Goal: Task Accomplishment & Management: Complete application form

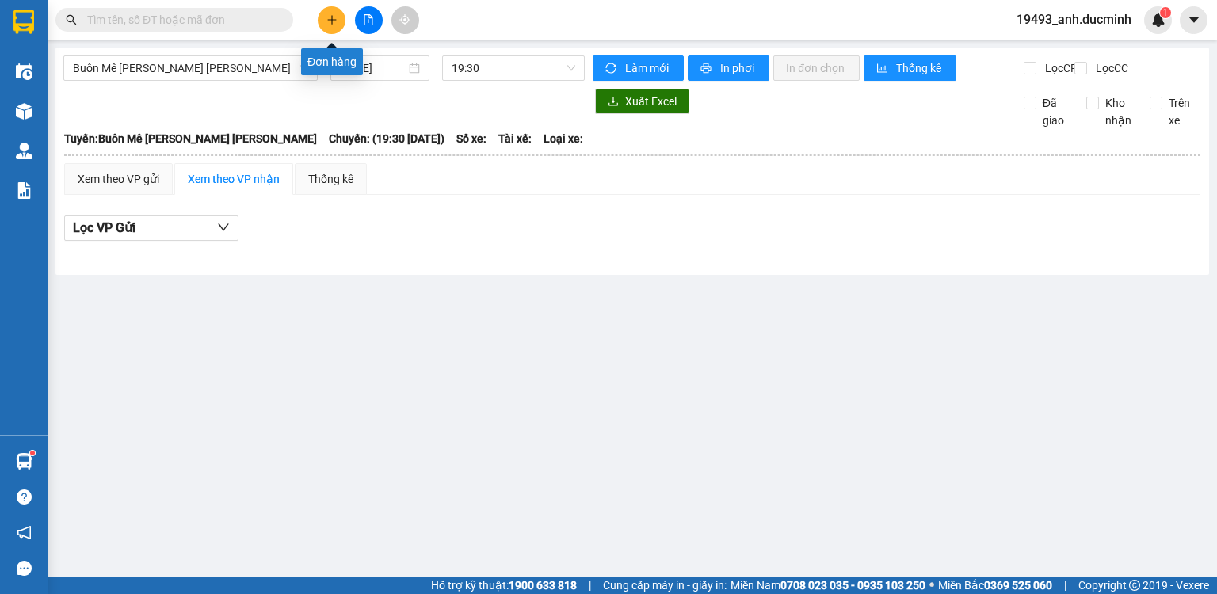
click at [327, 16] on icon "plus" at bounding box center [331, 19] width 11 height 11
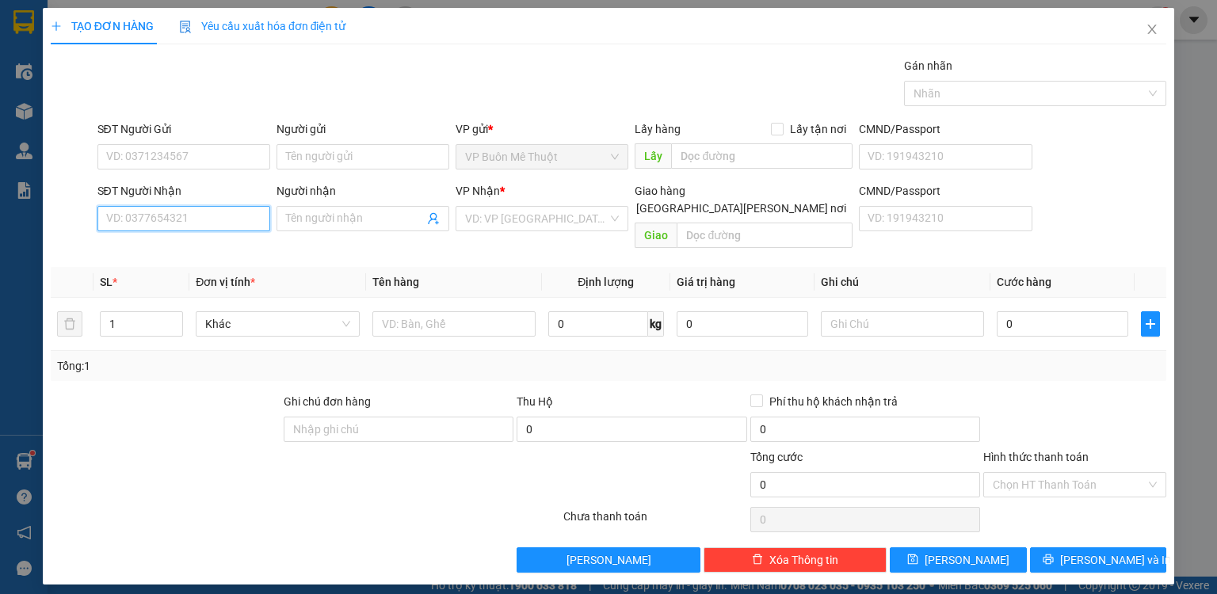
click at [200, 224] on input "SĐT Người Nhận" at bounding box center [183, 218] width 173 height 25
click at [219, 259] on div "0923173926 - [PERSON_NAME]" at bounding box center [184, 249] width 175 height 25
type input "0923173926"
type input "HOÀI"
type input "50.000"
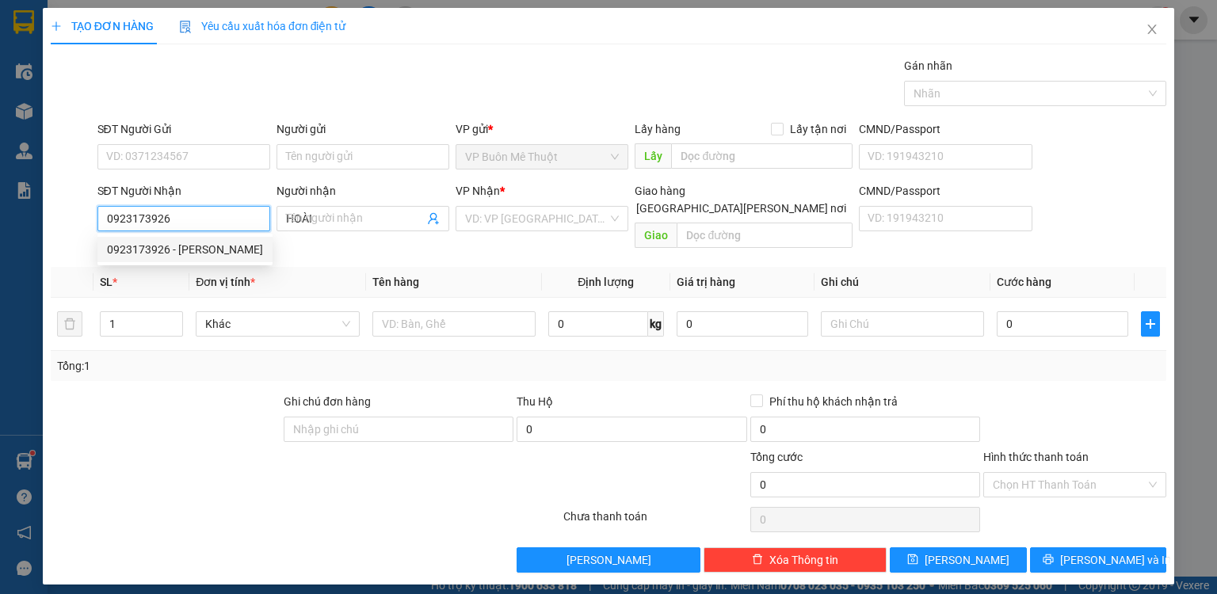
type input "50.000"
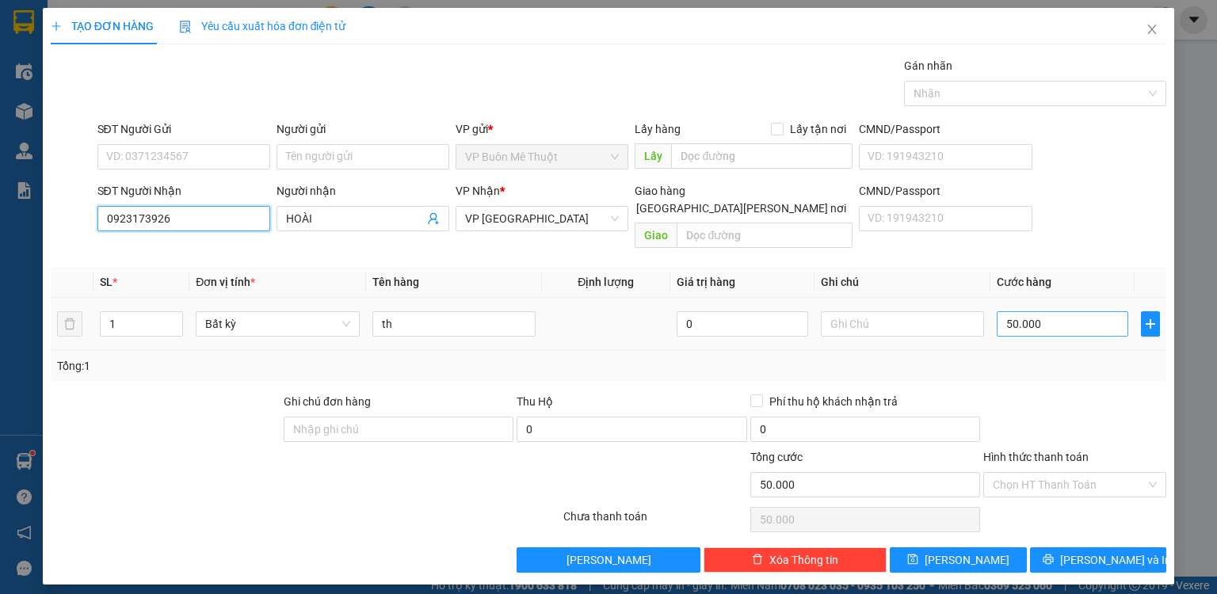
type input "0923173926"
click at [1091, 314] on input "50.000" at bounding box center [1061, 323] width 131 height 25
type input "0"
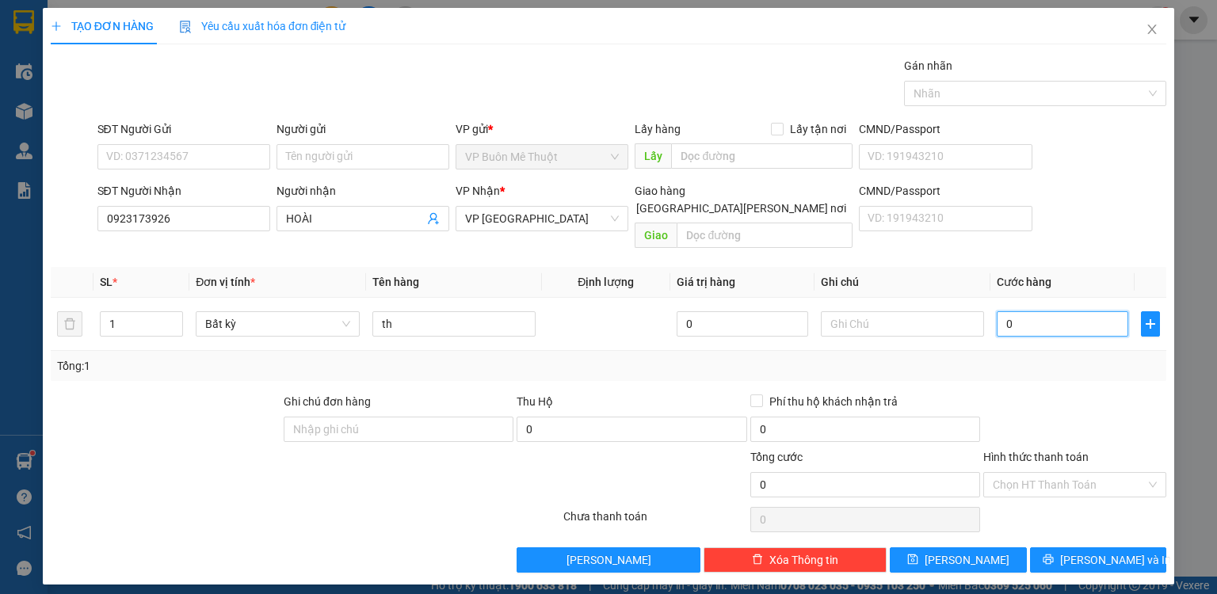
type input "8"
type input "08"
type input "80"
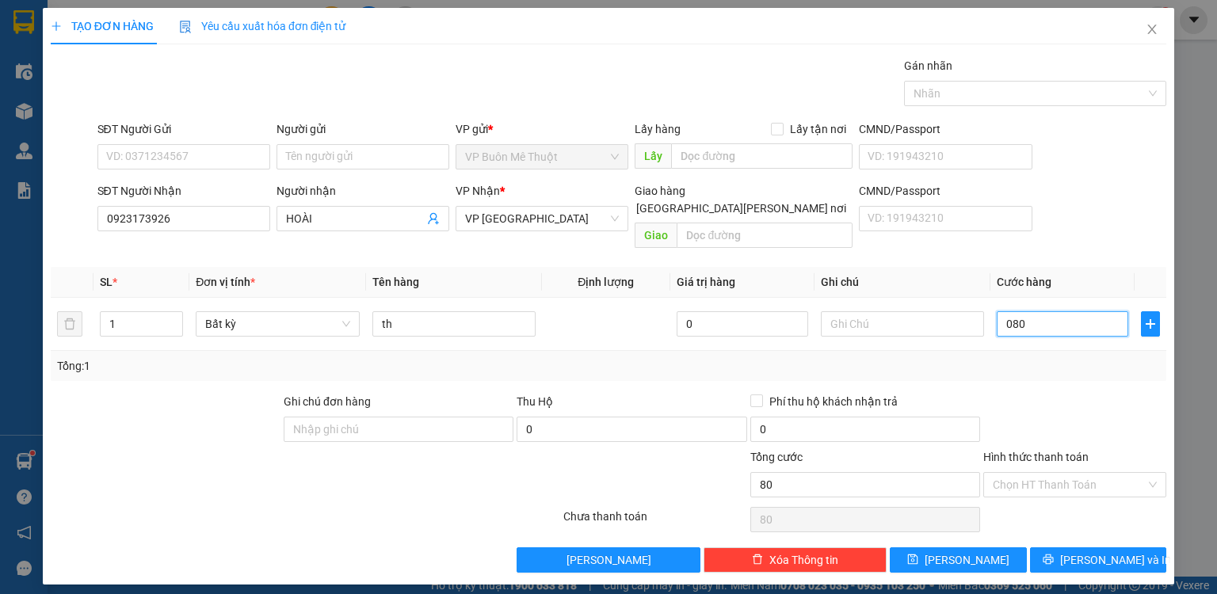
type input "080"
type input "80.000"
click at [1045, 393] on div at bounding box center [1074, 420] width 186 height 55
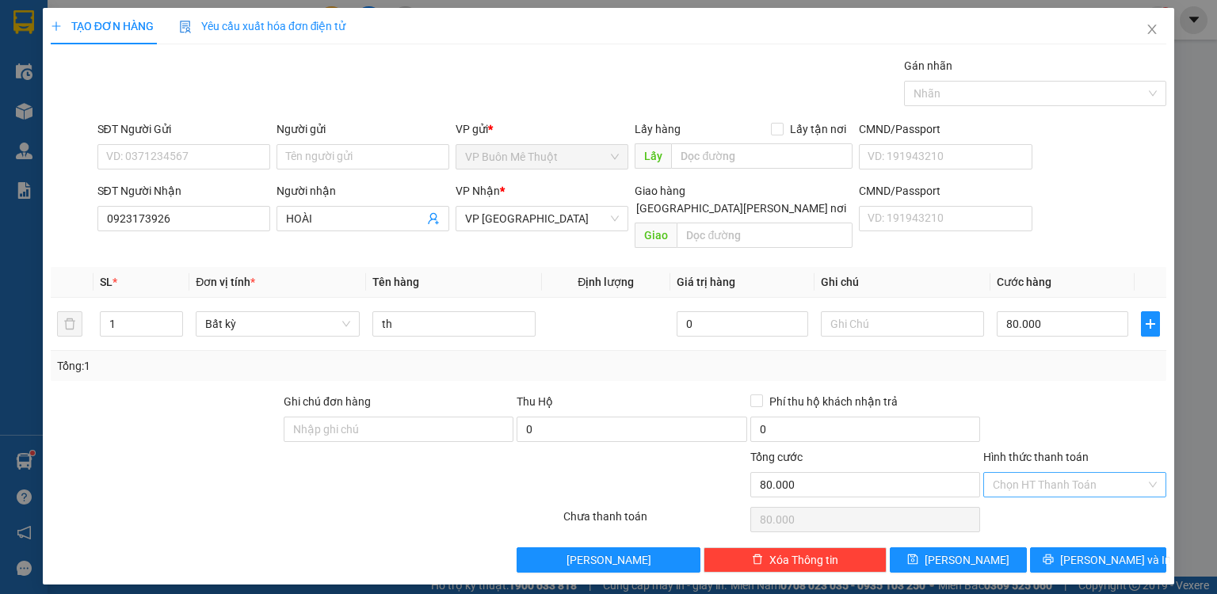
click at [1034, 473] on input "Hình thức thanh toán" at bounding box center [1068, 485] width 153 height 24
click at [1034, 504] on div "Tại văn phòng" at bounding box center [1074, 497] width 164 height 17
type input "0"
click at [1004, 547] on button "[PERSON_NAME]" at bounding box center [957, 559] width 137 height 25
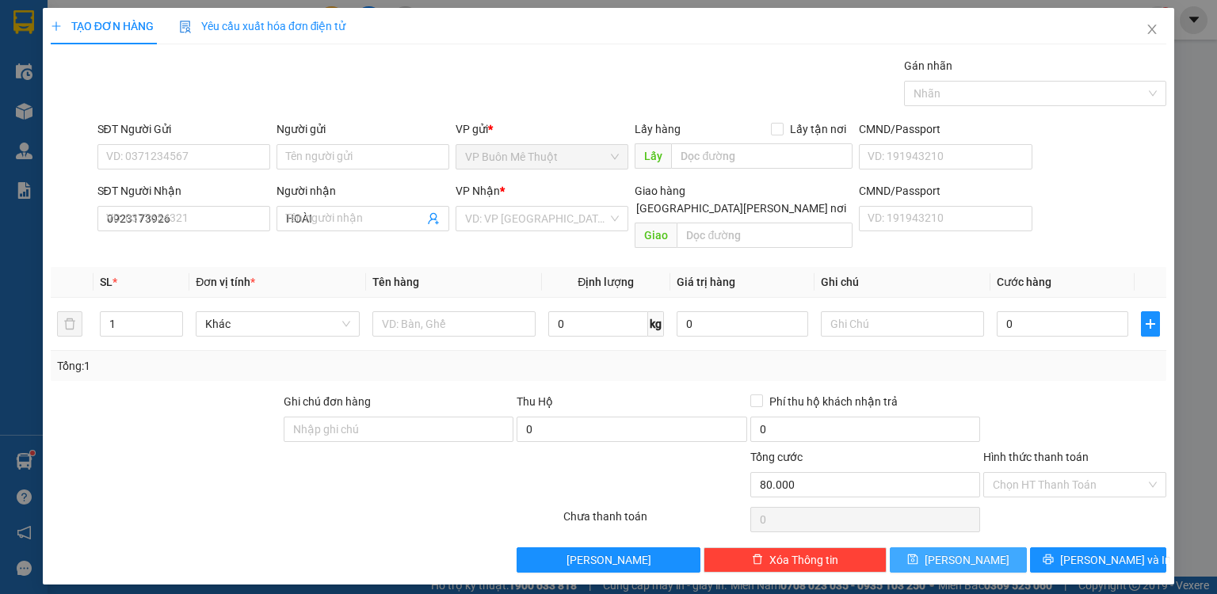
type input "0"
click at [1145, 32] on icon "close" at bounding box center [1151, 29] width 13 height 13
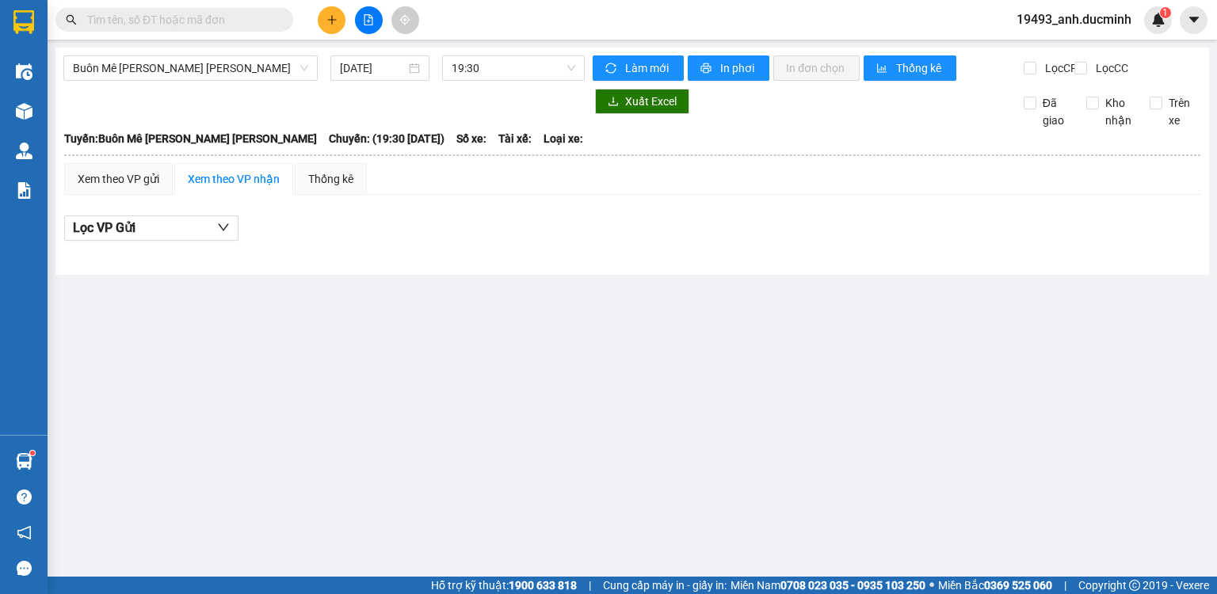
click at [375, 146] on span "Chuyến: (19:30 [DATE])" at bounding box center [387, 138] width 116 height 17
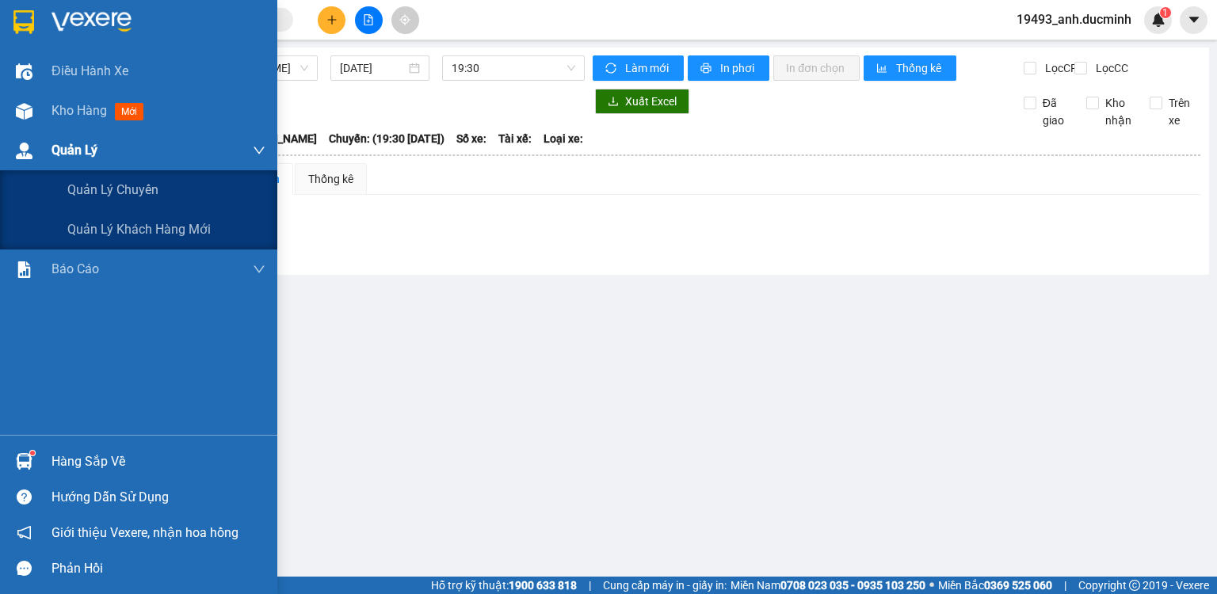
click at [71, 150] on span "Quản Lý" at bounding box center [74, 150] width 46 height 20
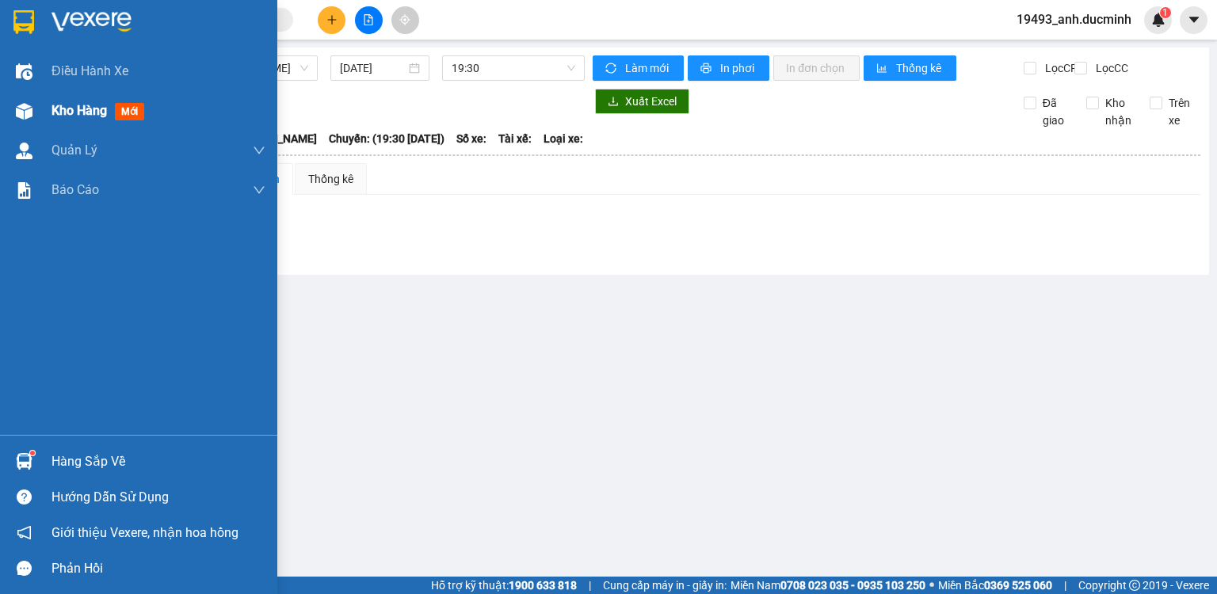
click at [87, 117] on span "Kho hàng" at bounding box center [78, 110] width 55 height 15
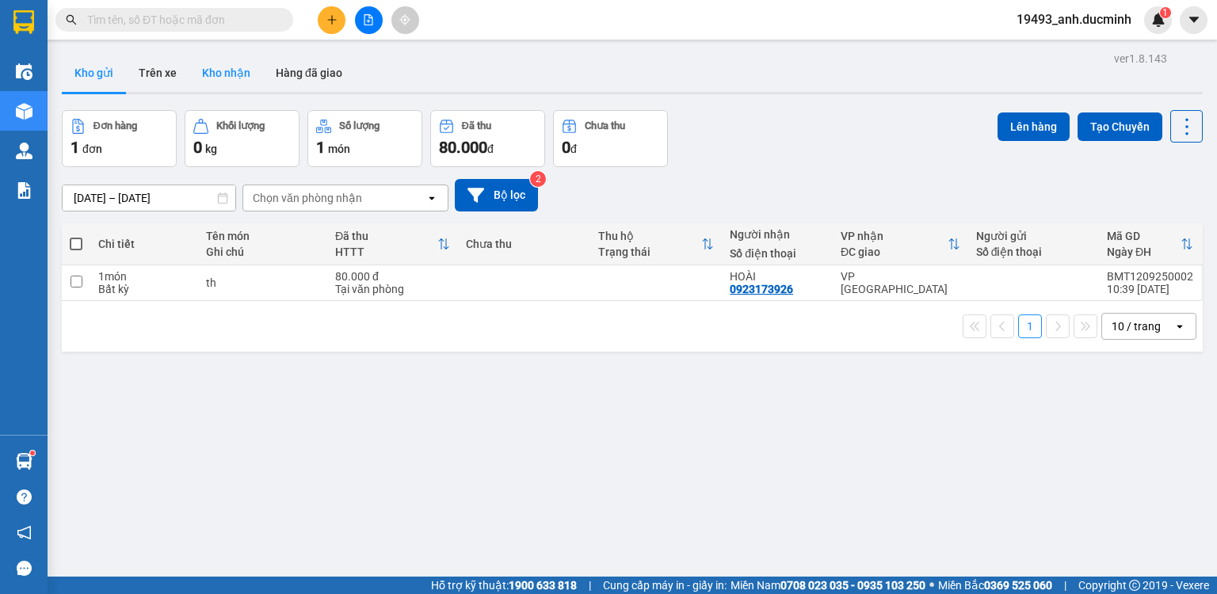
click at [229, 74] on button "Kho nhận" at bounding box center [226, 73] width 74 height 38
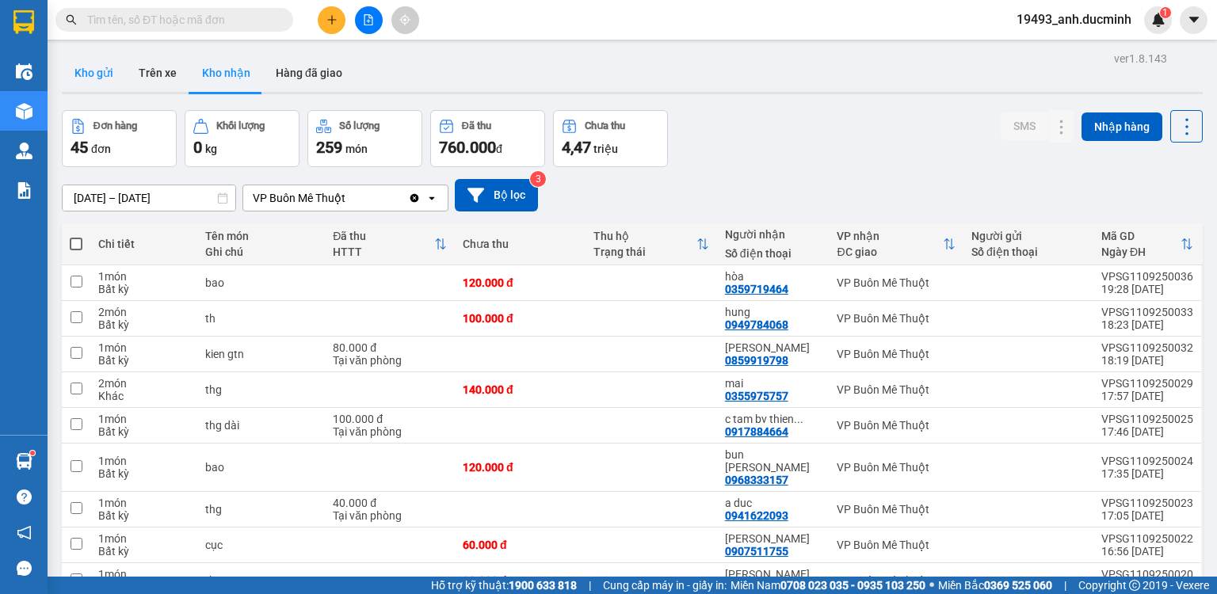
click at [105, 78] on button "Kho gửi" at bounding box center [94, 73] width 64 height 38
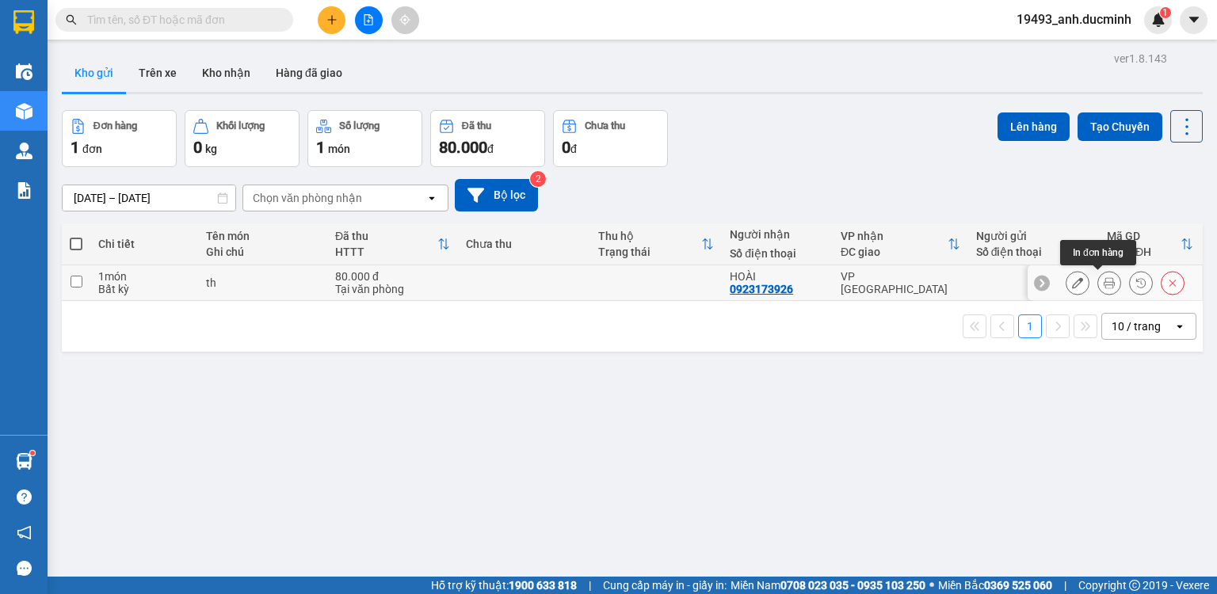
click at [1097, 285] on div at bounding box center [1109, 283] width 24 height 24
click at [1098, 284] on button at bounding box center [1109, 283] width 22 height 28
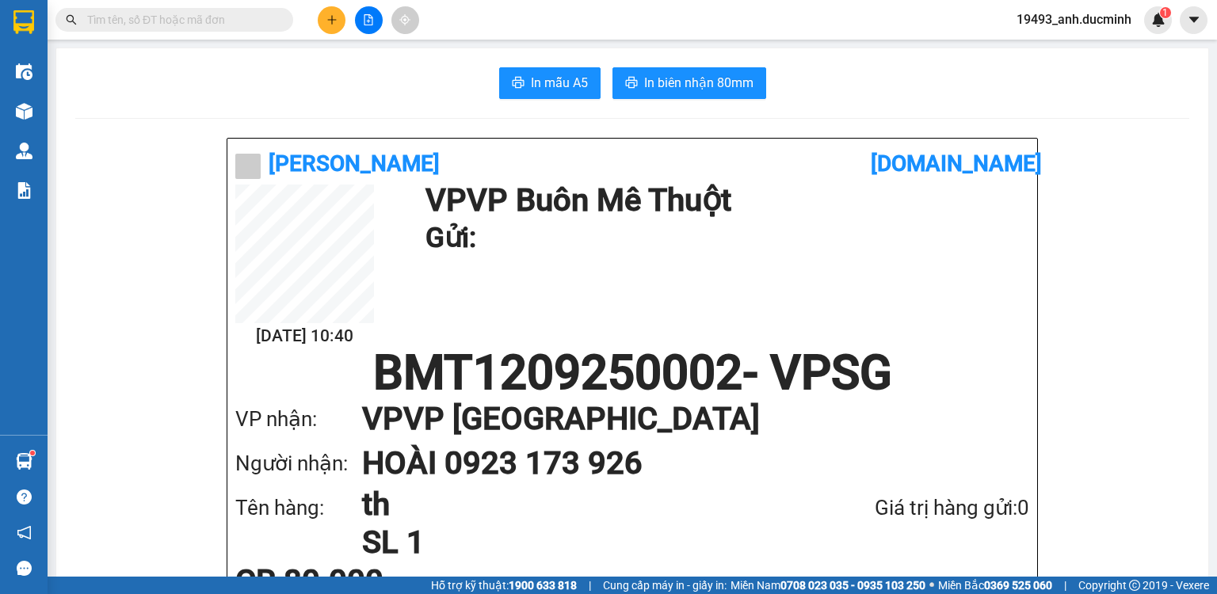
click at [710, 85] on span "In biên nhận 80mm" at bounding box center [698, 83] width 109 height 20
click at [276, 8] on span at bounding box center [174, 20] width 238 height 24
click at [242, 25] on input "text" at bounding box center [180, 19] width 187 height 17
click at [257, 19] on input "text" at bounding box center [180, 19] width 187 height 17
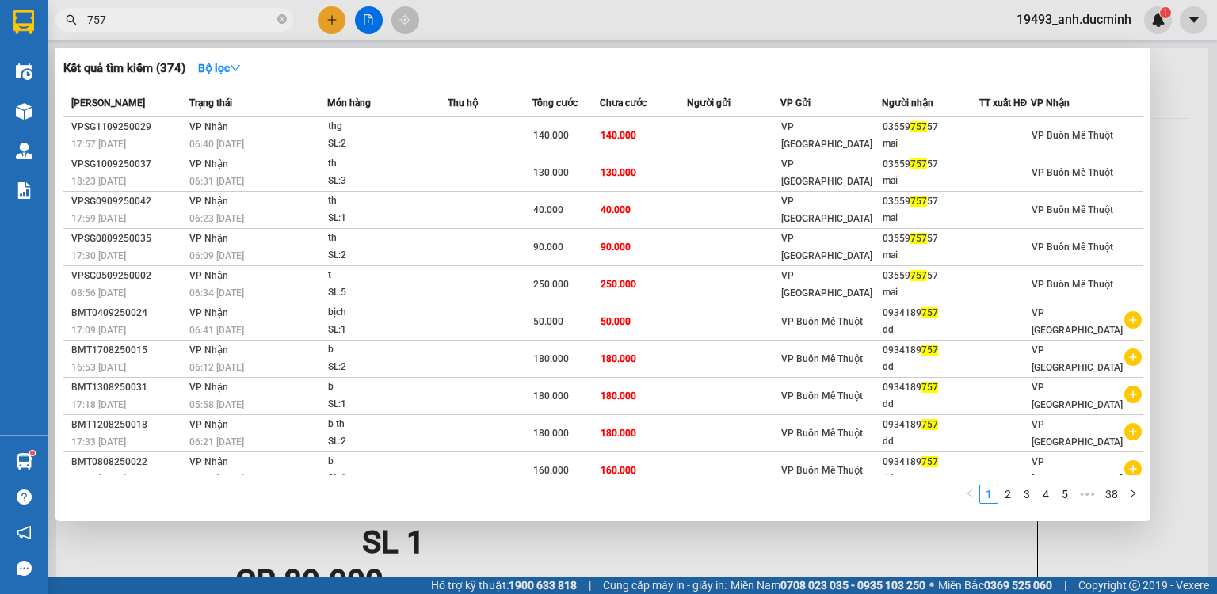
type input "757"
click at [281, 22] on icon "close-circle" at bounding box center [282, 19] width 10 height 10
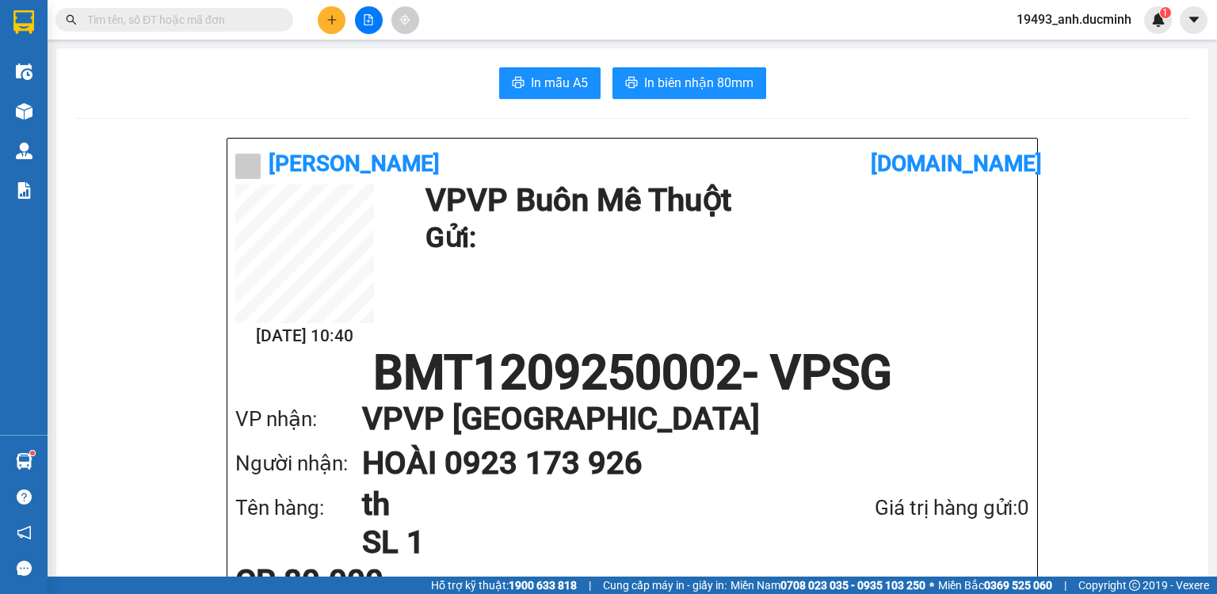
click at [250, 25] on input "text" at bounding box center [180, 19] width 187 height 17
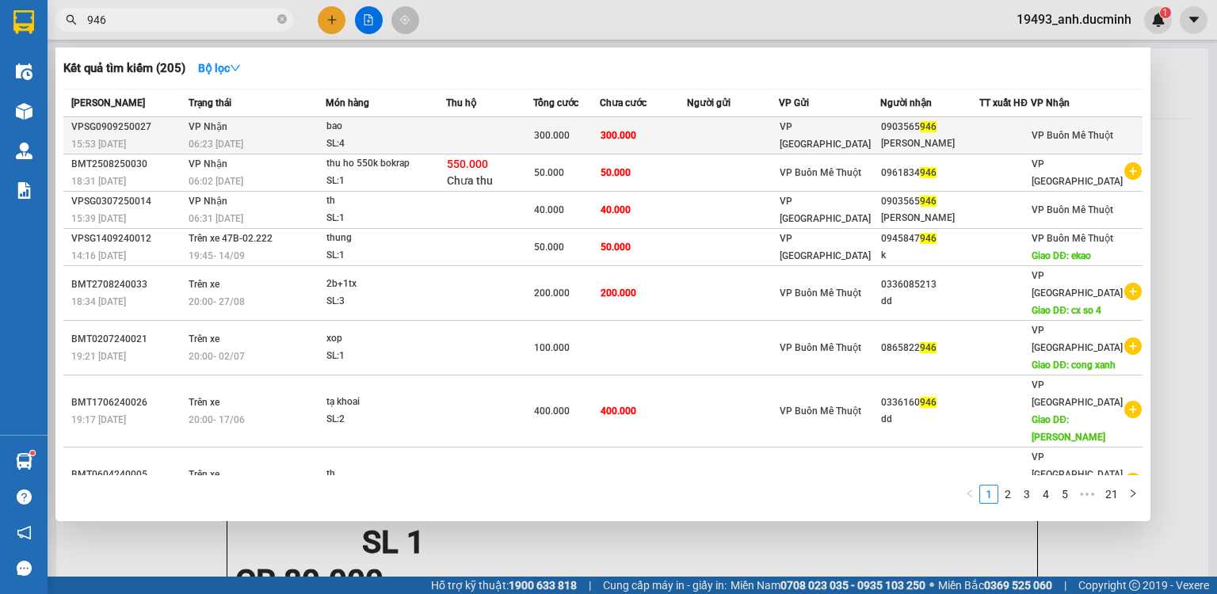
type input "946"
click at [599, 134] on div "300.000" at bounding box center [566, 135] width 65 height 17
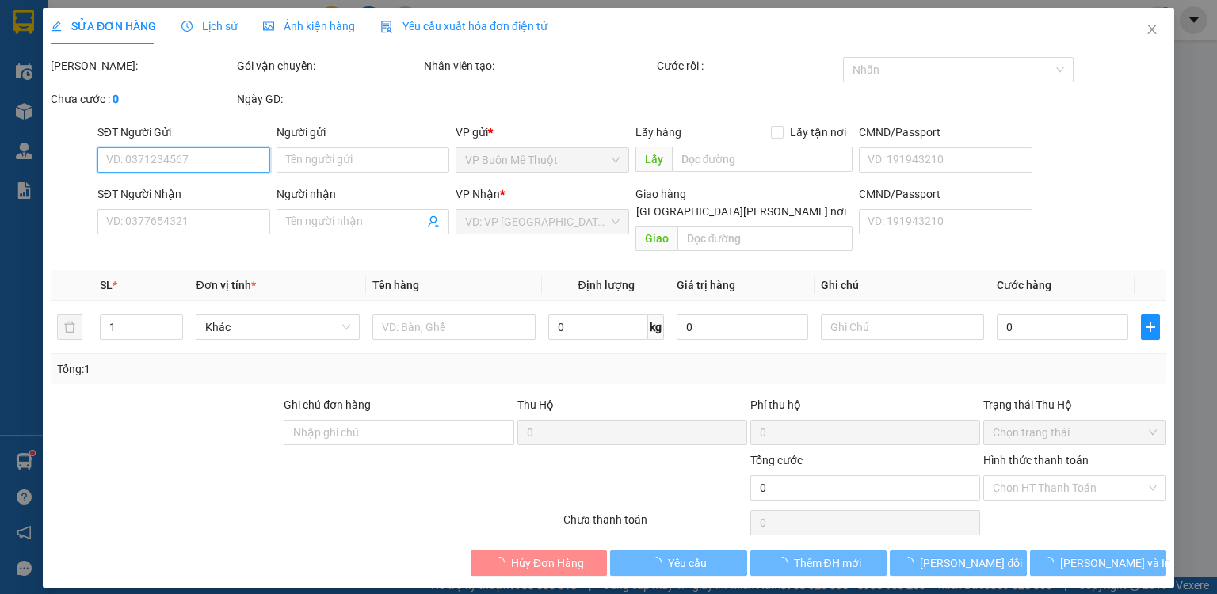
type input "0903565946"
type input "[PERSON_NAME]"
type input "300.000"
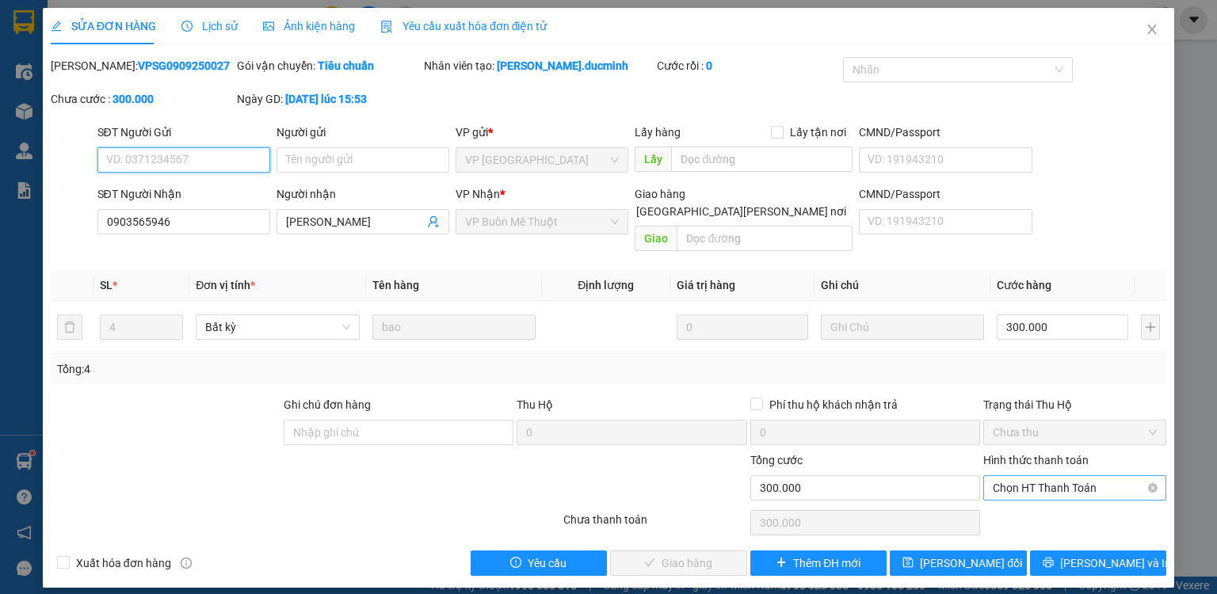
click at [1031, 478] on span "Chọn HT Thanh Toán" at bounding box center [1074, 488] width 164 height 24
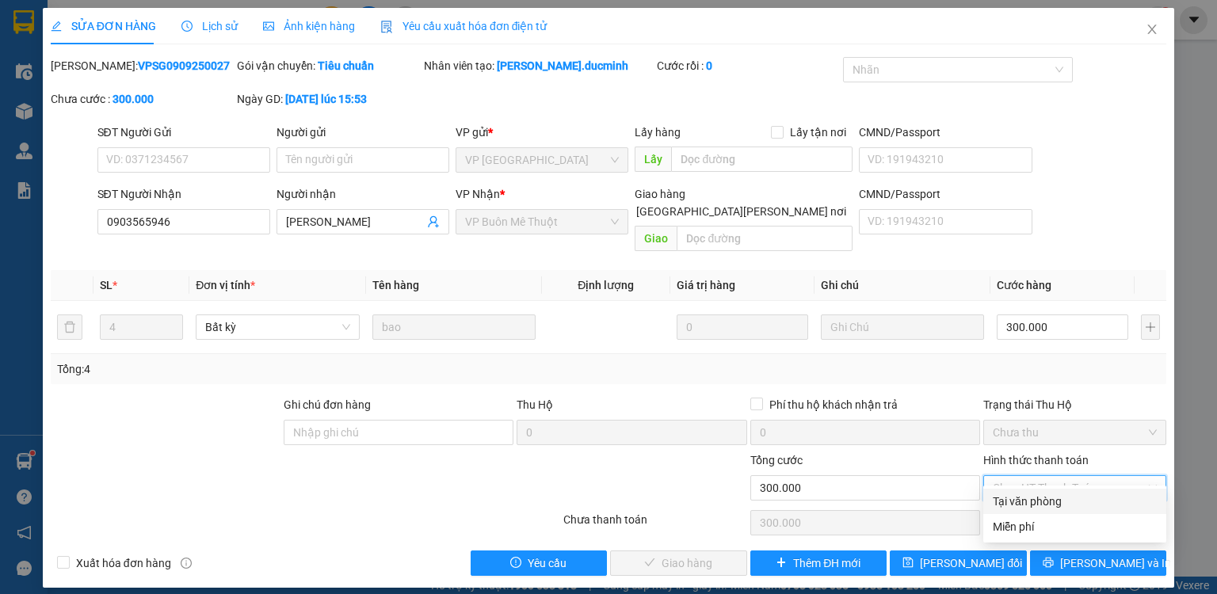
drag, startPoint x: 1027, startPoint y: 505, endPoint x: 969, endPoint y: 524, distance: 60.1
click at [1026, 505] on div "Tại văn phòng" at bounding box center [1074, 501] width 164 height 17
type input "0"
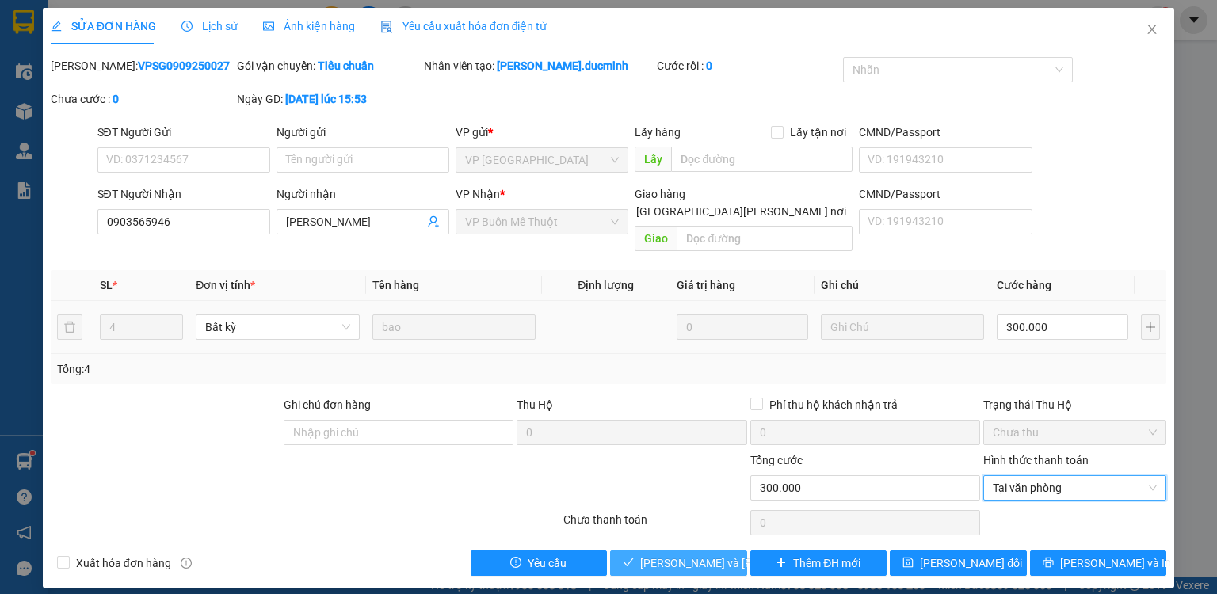
drag, startPoint x: 696, startPoint y: 548, endPoint x: 1015, endPoint y: 322, distance: 390.3
click at [698, 554] on span "[PERSON_NAME] và [PERSON_NAME] hàng" at bounding box center [747, 562] width 214 height 17
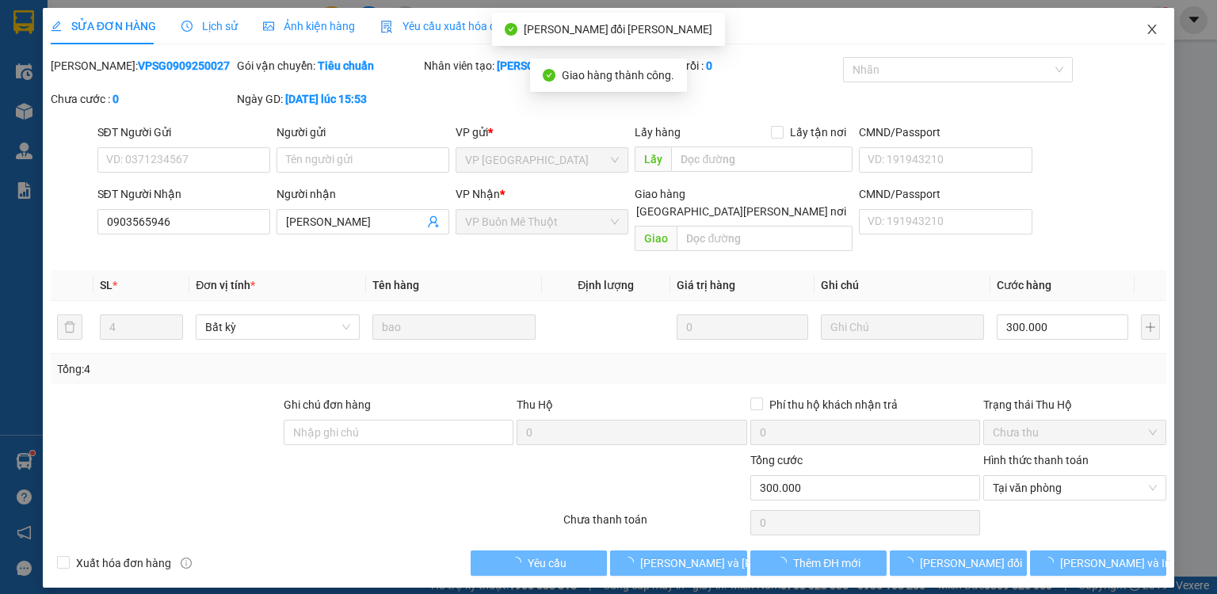
click at [1156, 29] on icon "close" at bounding box center [1151, 29] width 13 height 13
